Goal: Check status: Check status

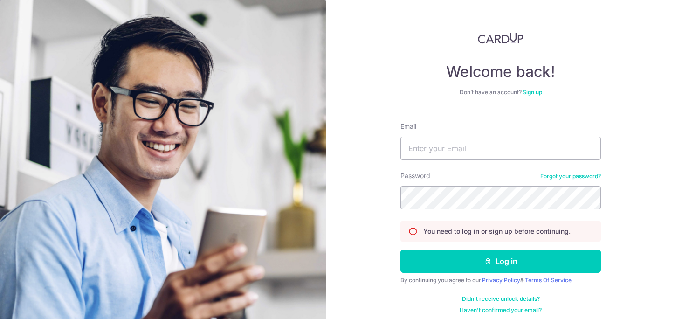
click at [0, 319] on nordpass-portal at bounding box center [0, 319] width 0 height 0
type input "[EMAIL_ADDRESS][DOMAIN_NAME]"
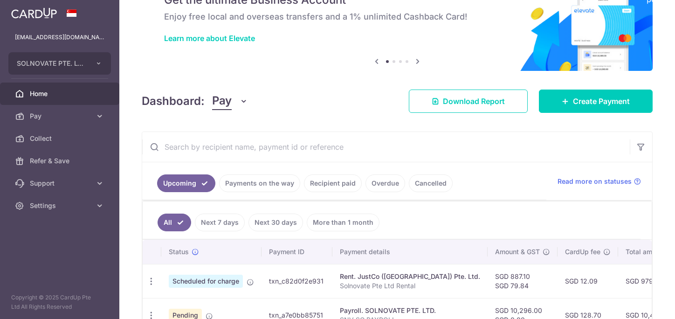
scroll to position [124, 0]
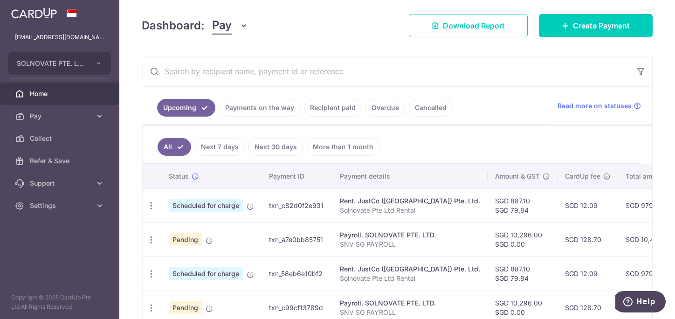
click at [326, 106] on link "Recipient paid" at bounding box center [333, 108] width 58 height 18
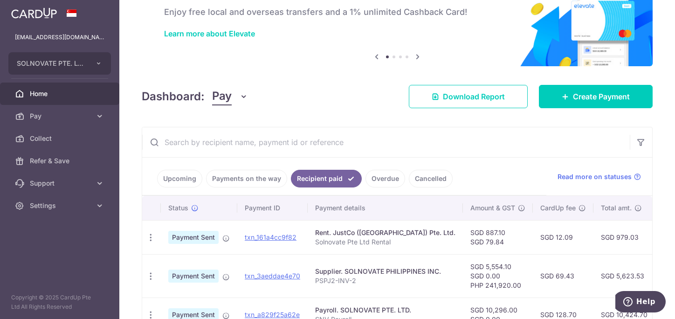
scroll to position [116, 0]
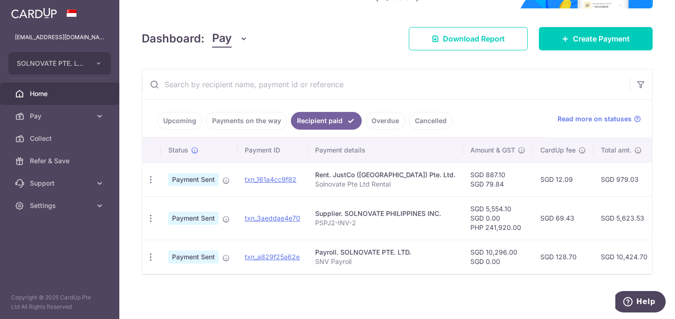
click at [257, 119] on link "Payments on the way" at bounding box center [246, 121] width 81 height 18
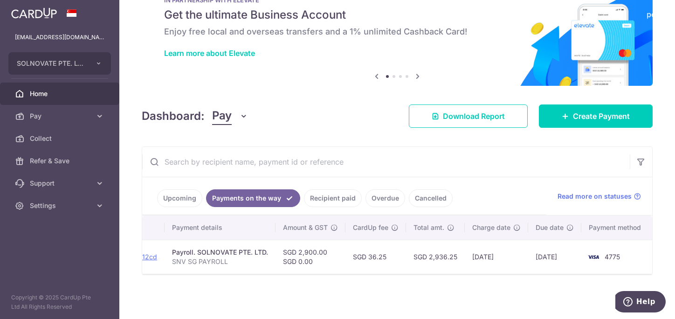
scroll to position [0, 0]
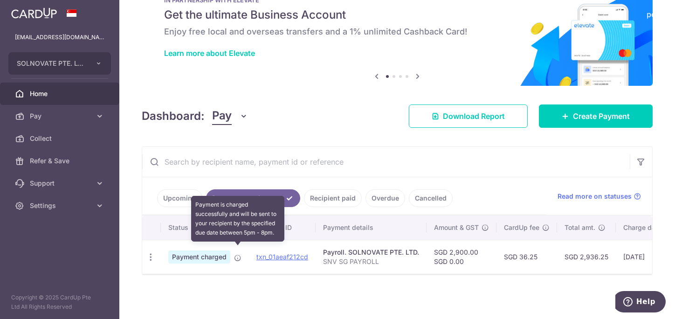
click at [235, 254] on icon at bounding box center [237, 257] width 7 height 7
click at [238, 254] on icon at bounding box center [237, 257] width 7 height 7
